Goal: Find specific page/section: Find specific page/section

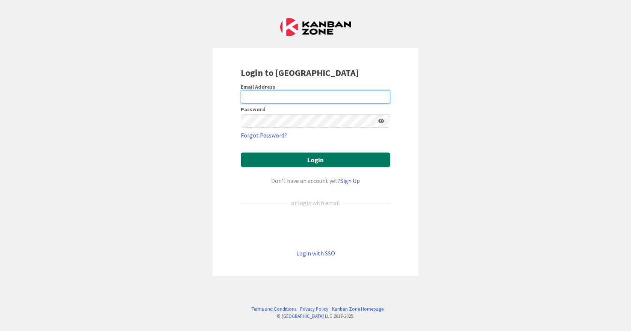
type input "[EMAIL_ADDRESS][DOMAIN_NAME]"
click at [315, 158] on button "Login" at bounding box center [316, 160] width 150 height 15
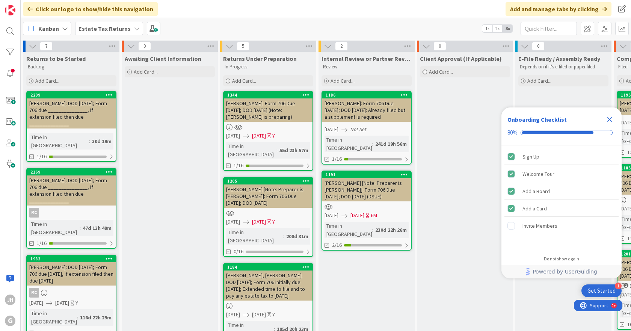
click at [98, 28] on b "Estate Tax Returns" at bounding box center [105, 29] width 52 height 8
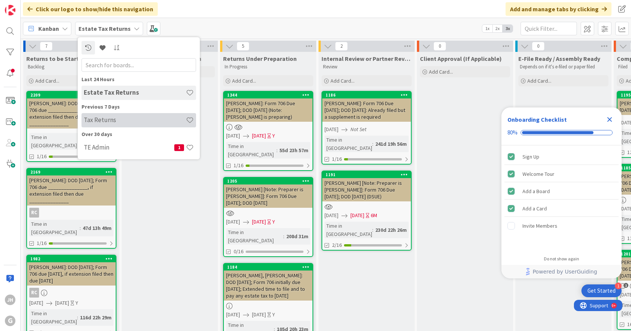
click at [100, 121] on h4 "Tax Returns" at bounding box center [135, 120] width 102 height 8
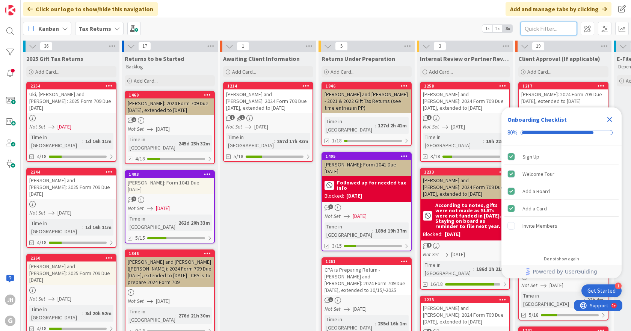
click at [553, 28] on input "text" at bounding box center [549, 29] width 56 height 14
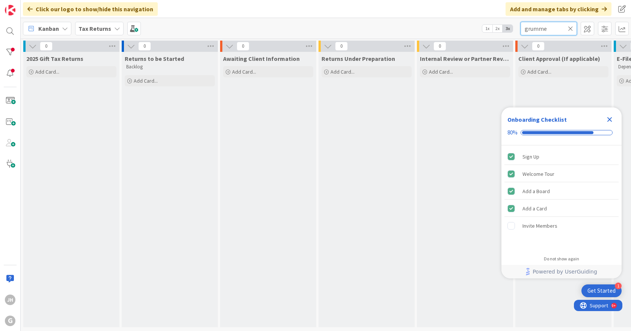
type input "grumme"
click at [570, 27] on icon at bounding box center [570, 28] width 5 height 7
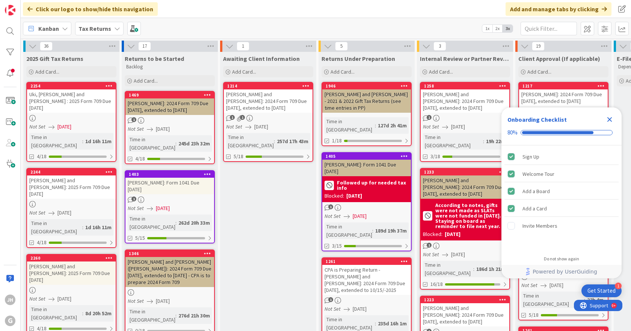
click at [609, 119] on icon "Close Checklist" at bounding box center [610, 119] width 5 height 5
